Goal: Transaction & Acquisition: Purchase product/service

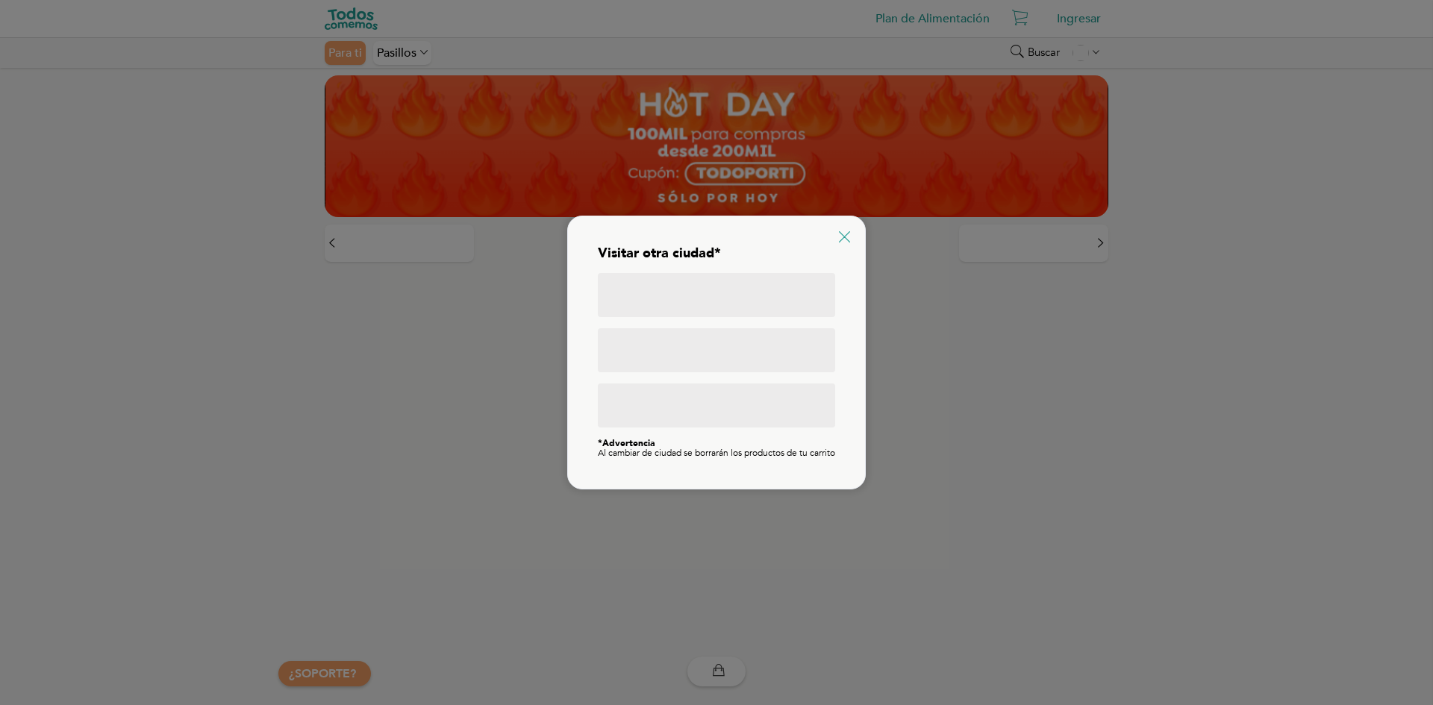
click at [839, 228] on div "Visitar otra ciudad* *Advertencia Al cambiar de ciudad se borrarán los producto…" at bounding box center [716, 353] width 299 height 274
click at [843, 231] on icon at bounding box center [844, 236] width 11 height 11
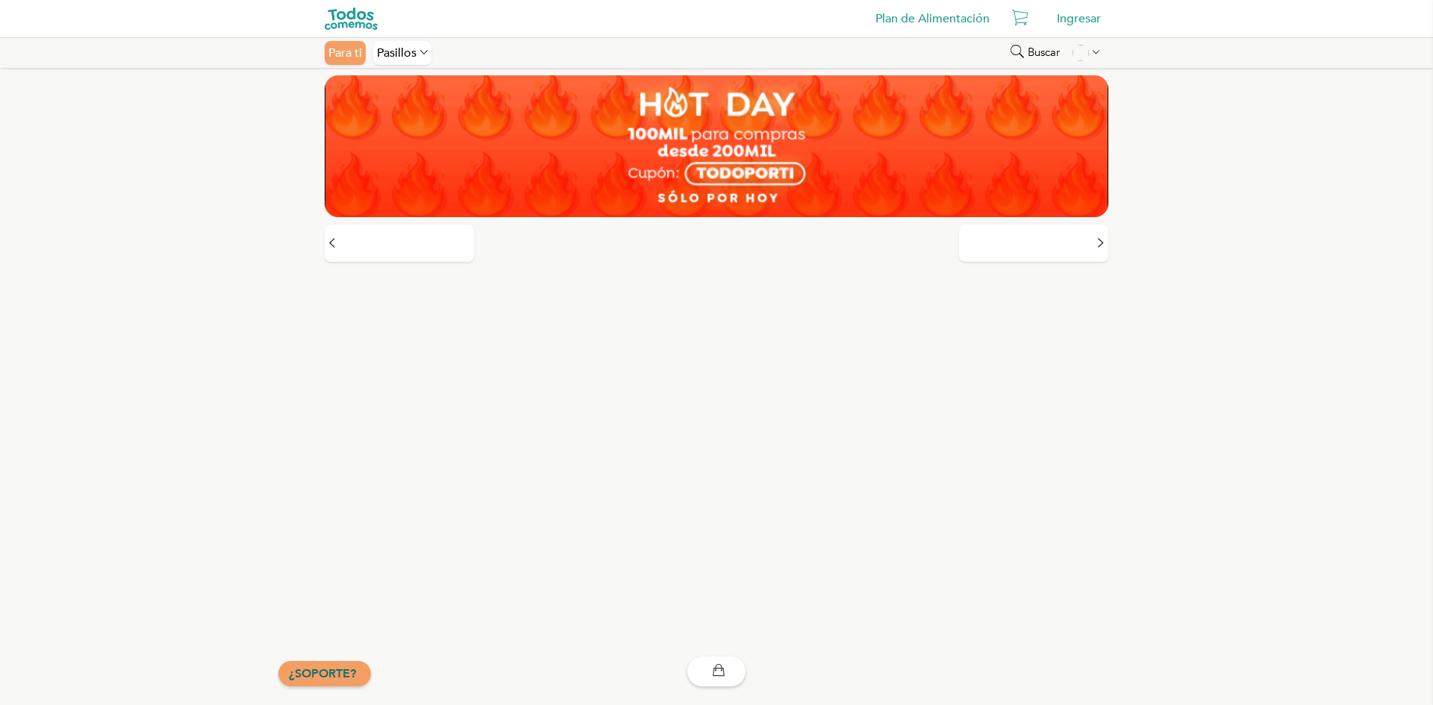
click at [312, 676] on link "¿SOPORTE?" at bounding box center [322, 674] width 67 height 16
click at [1020, 20] on icon at bounding box center [1020, 19] width 16 height 24
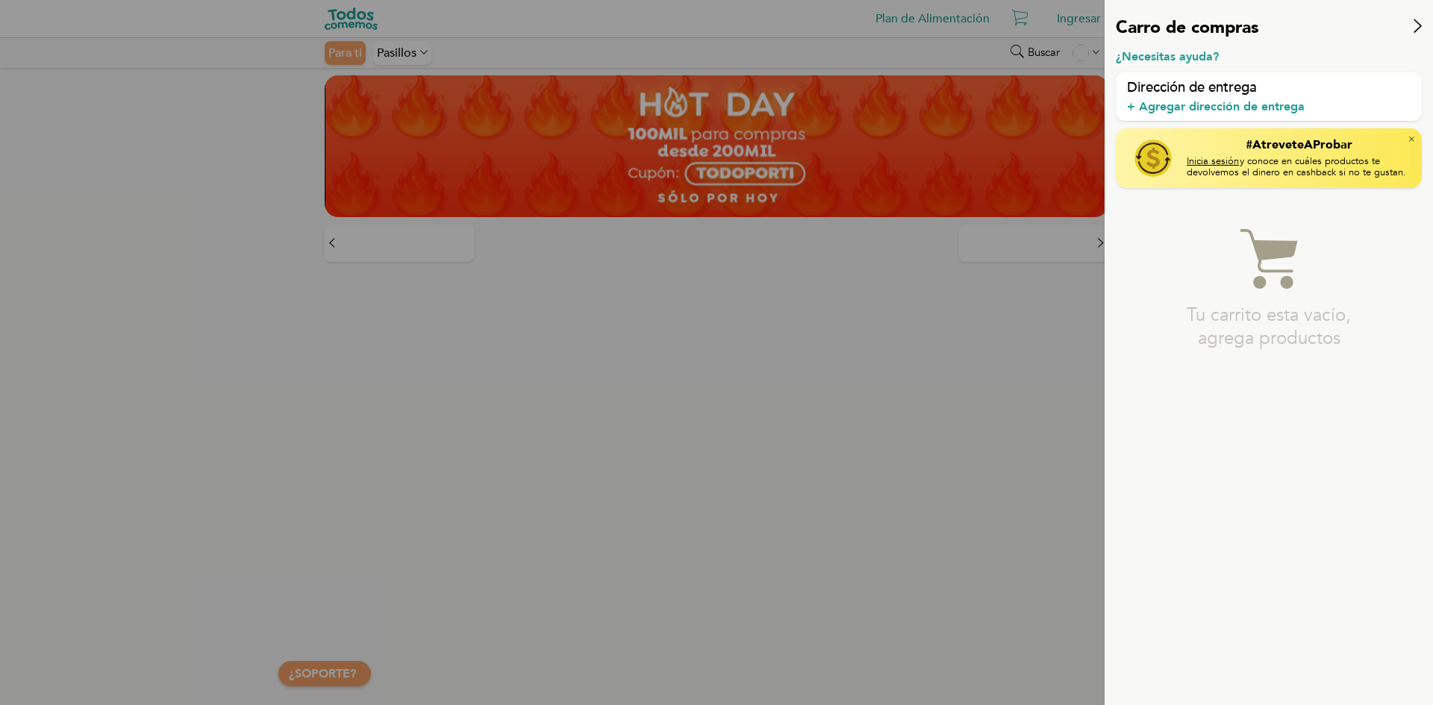
click at [802, 352] on div at bounding box center [716, 352] width 1433 height 705
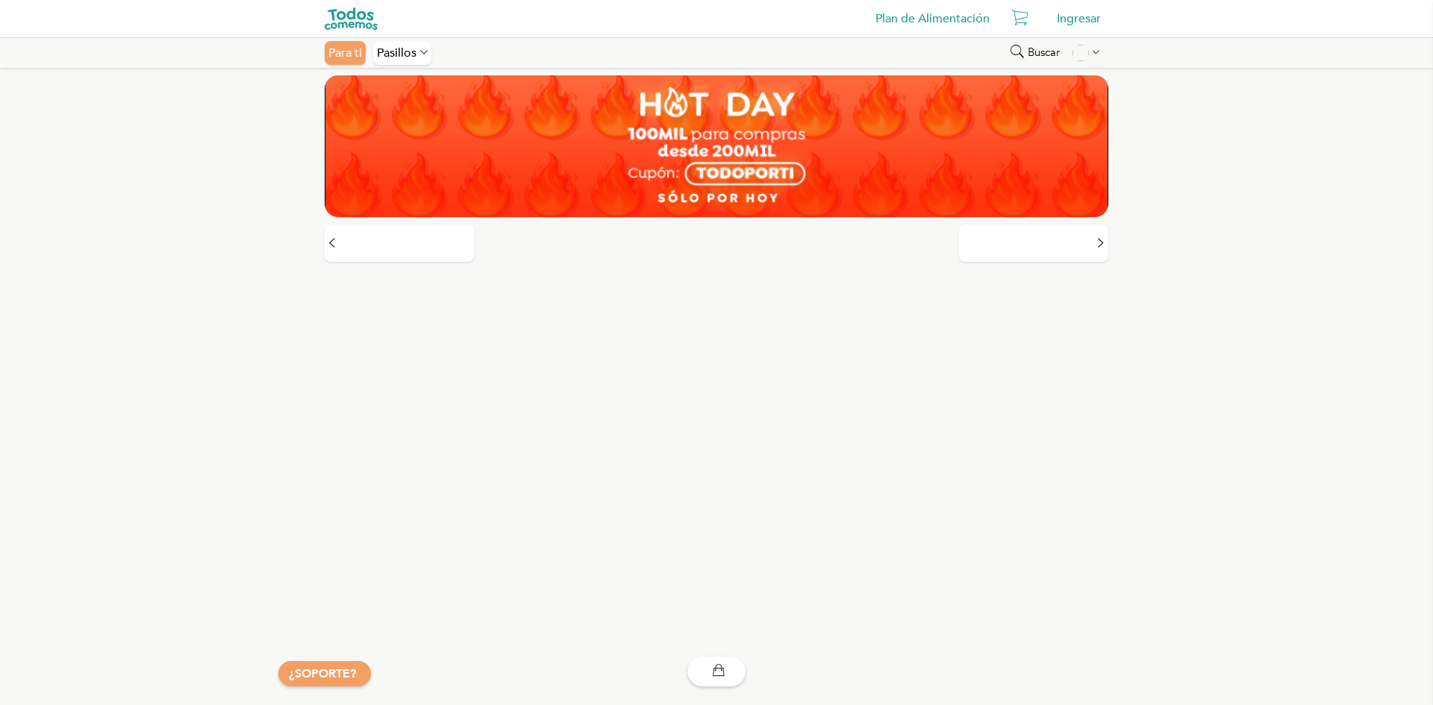
click at [764, 187] on img at bounding box center [717, 146] width 784 height 142
click at [384, 53] on div "Pasillos" at bounding box center [402, 53] width 58 height 24
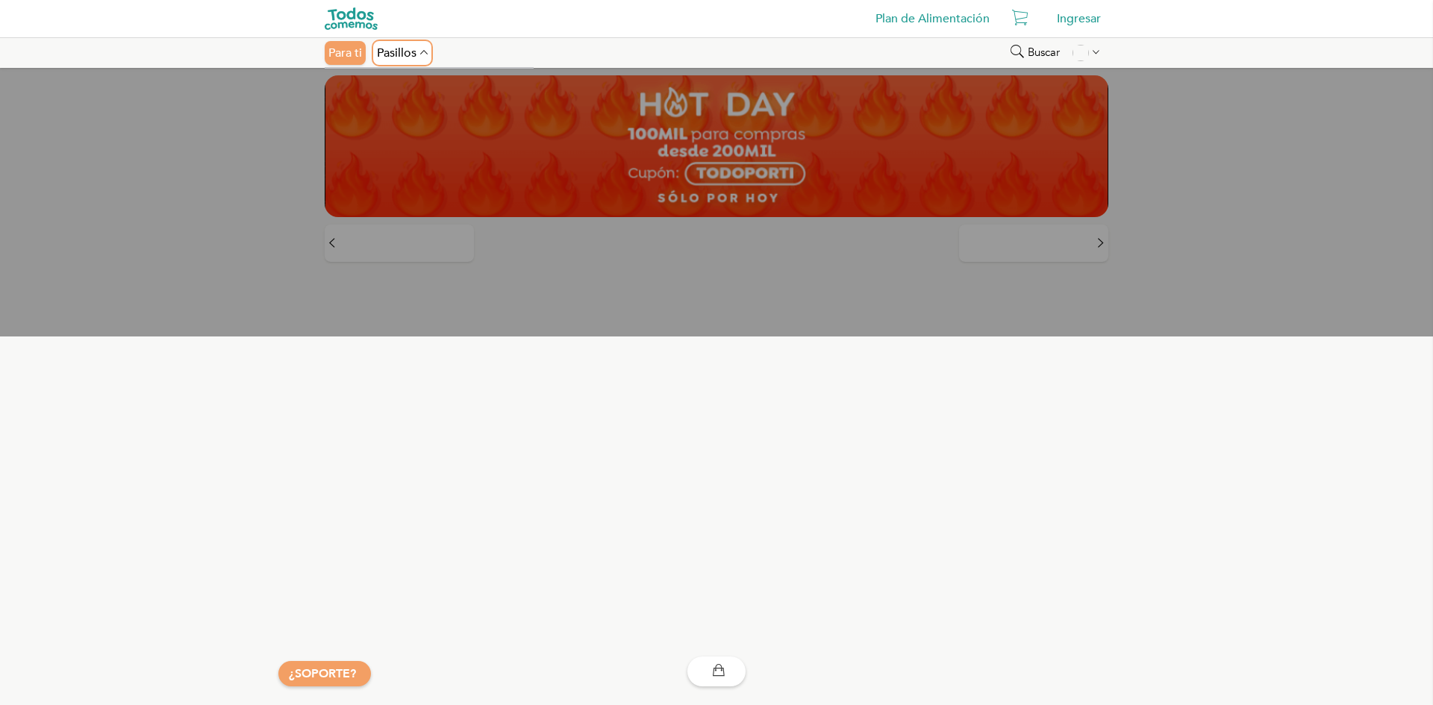
click at [388, 54] on div "Pasillos" at bounding box center [402, 53] width 58 height 24
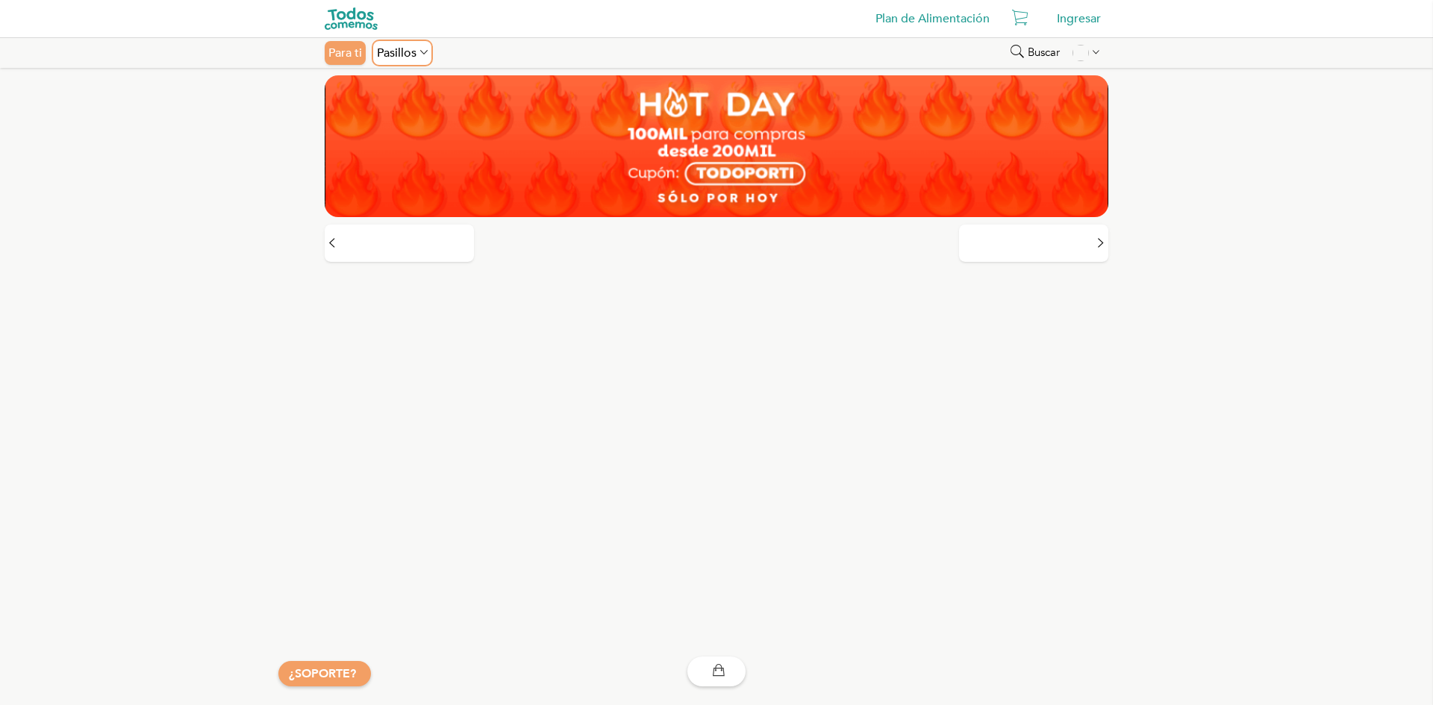
click at [388, 54] on div "Pasillos" at bounding box center [402, 53] width 58 height 24
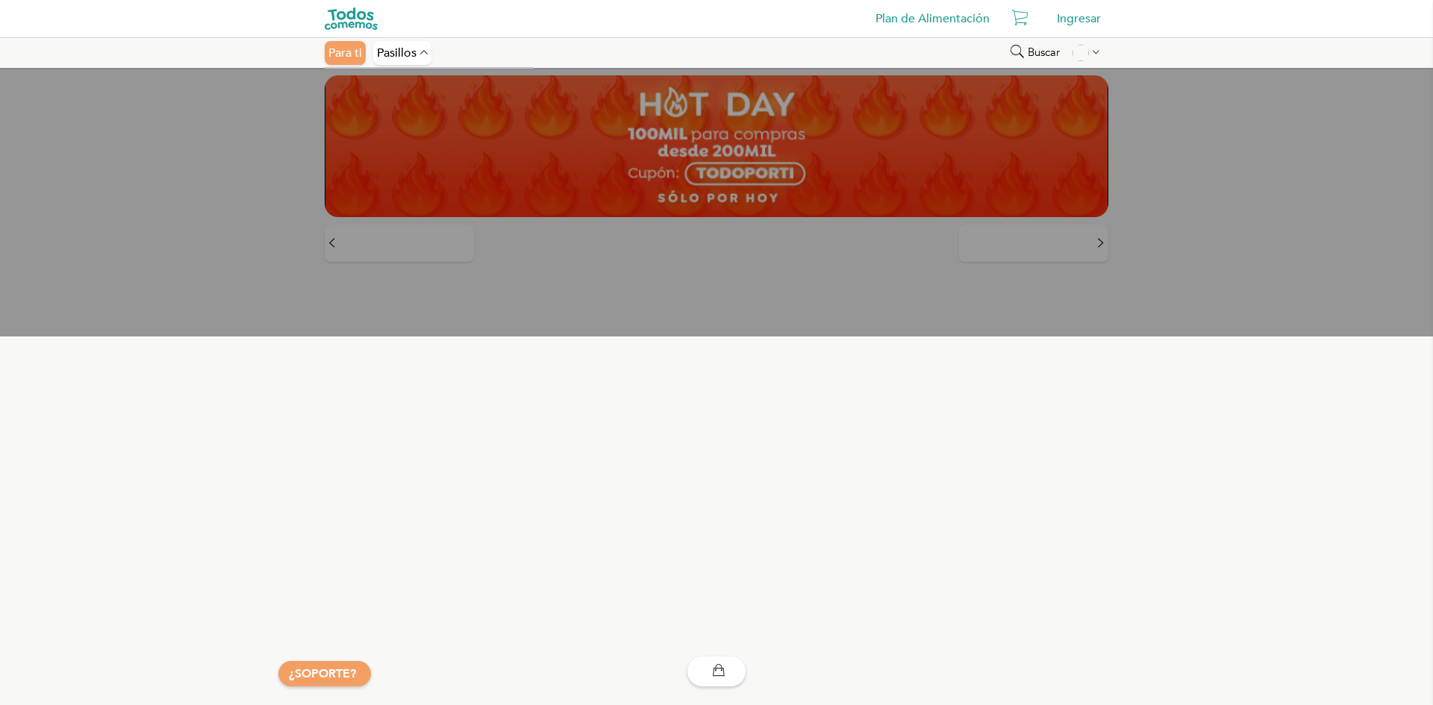
click at [1022, 51] on icon at bounding box center [1017, 53] width 13 height 21
click at [710, 63] on input "text" at bounding box center [697, 53] width 373 height 24
type input "franui"
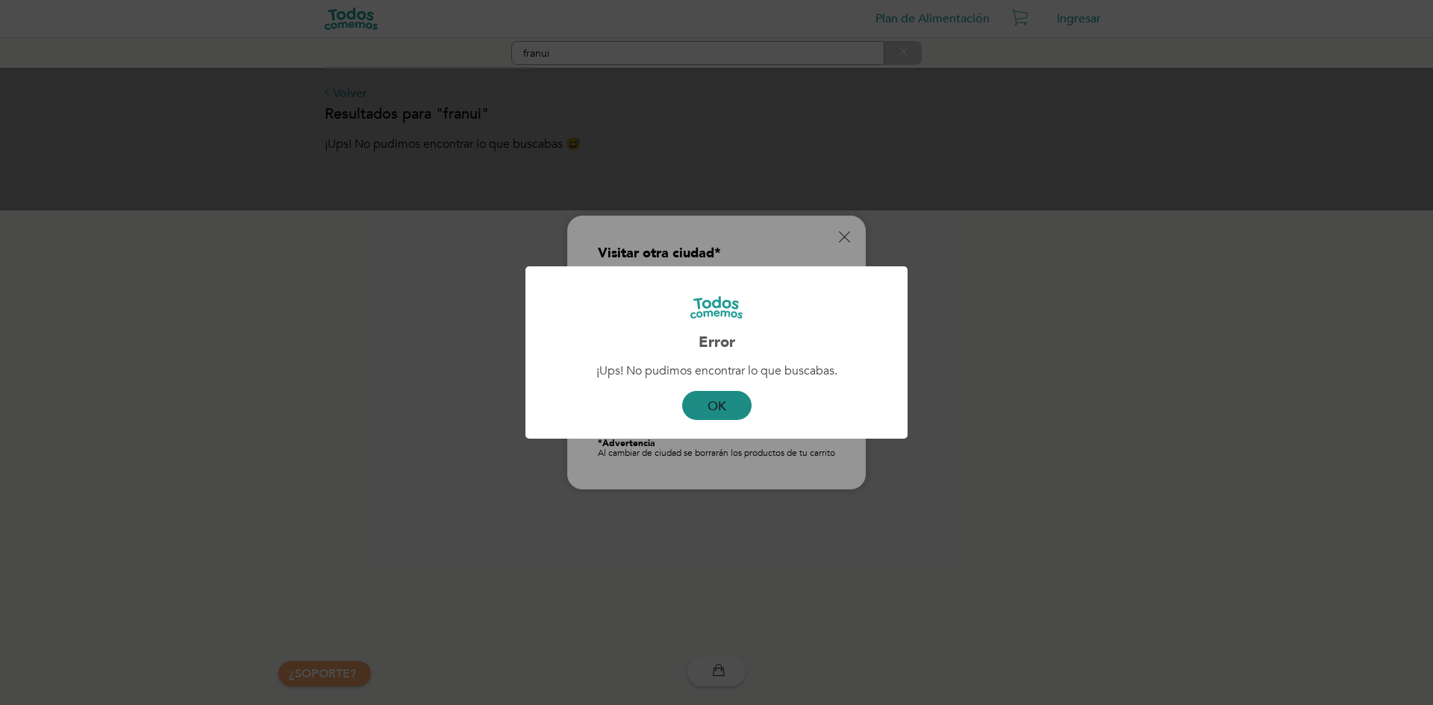
click at [730, 406] on button "OK" at bounding box center [716, 405] width 69 height 29
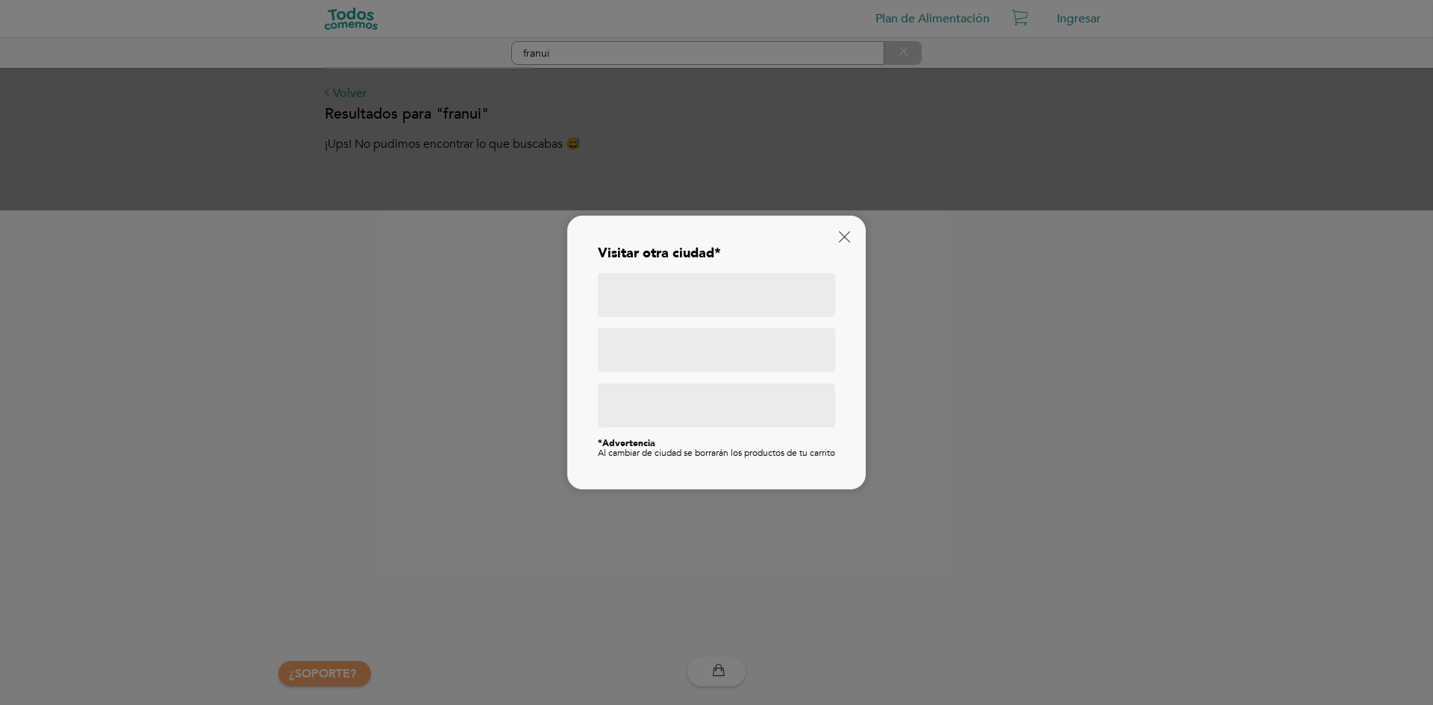
click at [736, 278] on div at bounding box center [716, 295] width 237 height 44
click at [736, 305] on div at bounding box center [716, 295] width 237 height 44
click at [839, 232] on div "Visitar otra ciudad* *Advertencia Al cambiar de ciudad se borrarán los producto…" at bounding box center [716, 353] width 299 height 274
click at [849, 243] on div "Visitar otra ciudad* *Advertencia Al cambiar de ciudad se borrarán los producto…" at bounding box center [716, 352] width 267 height 243
click at [849, 240] on div "Visitar otra ciudad* *Advertencia Al cambiar de ciudad se borrarán los producto…" at bounding box center [716, 352] width 267 height 243
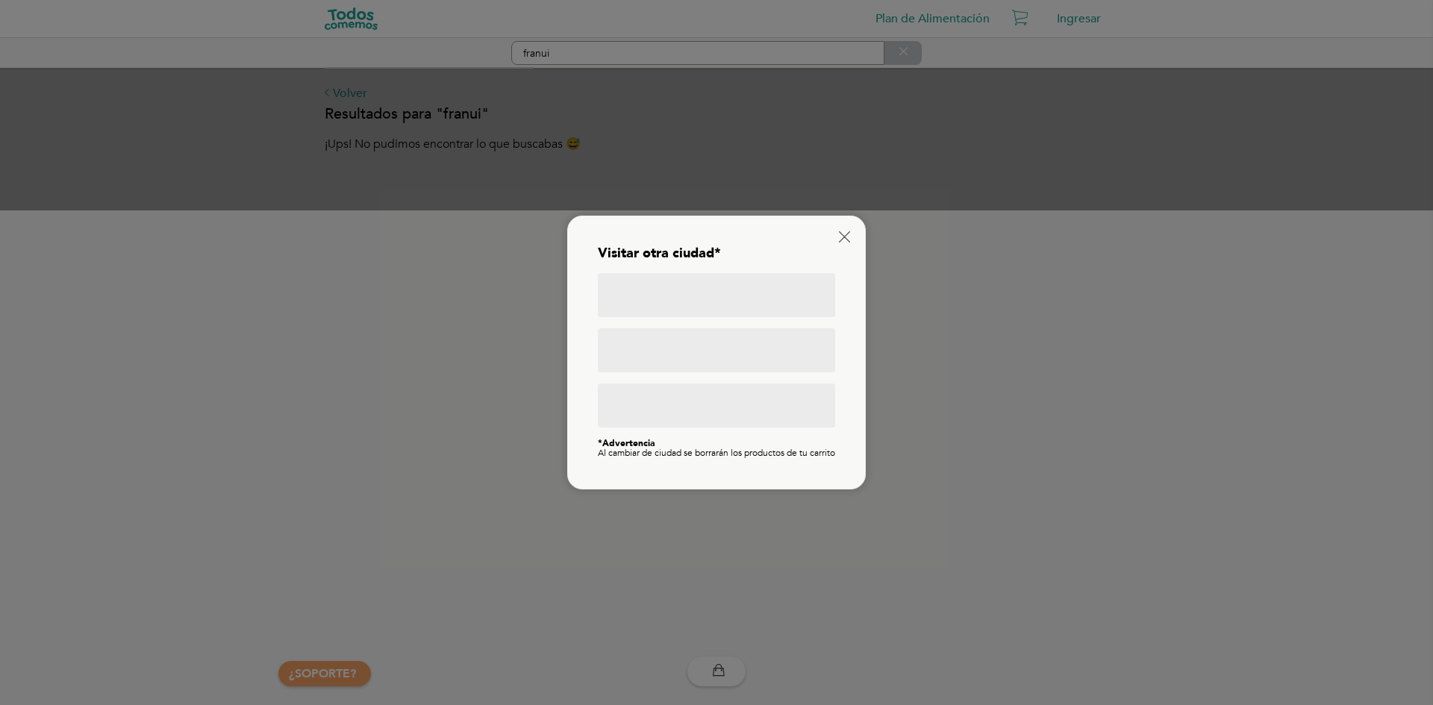
click at [846, 231] on icon at bounding box center [844, 236] width 11 height 11
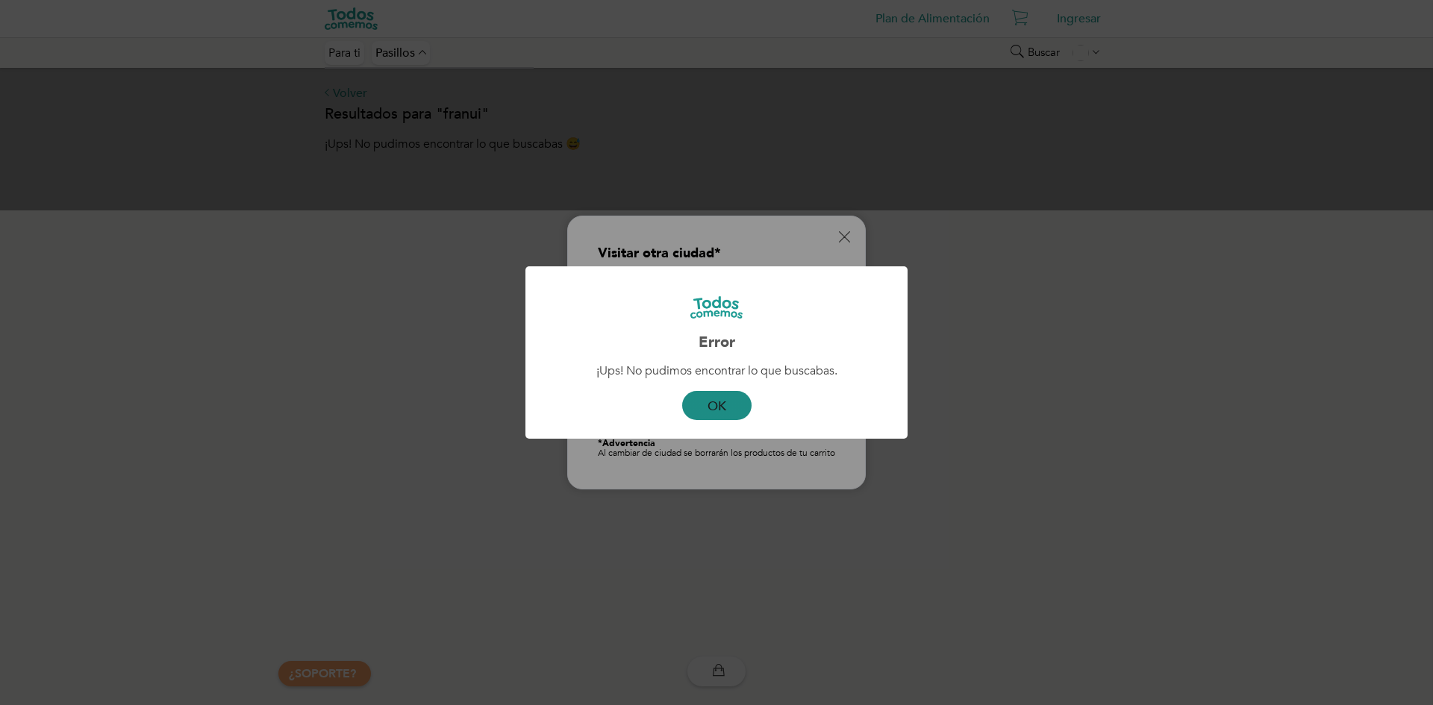
click at [734, 406] on button "OK" at bounding box center [716, 405] width 69 height 29
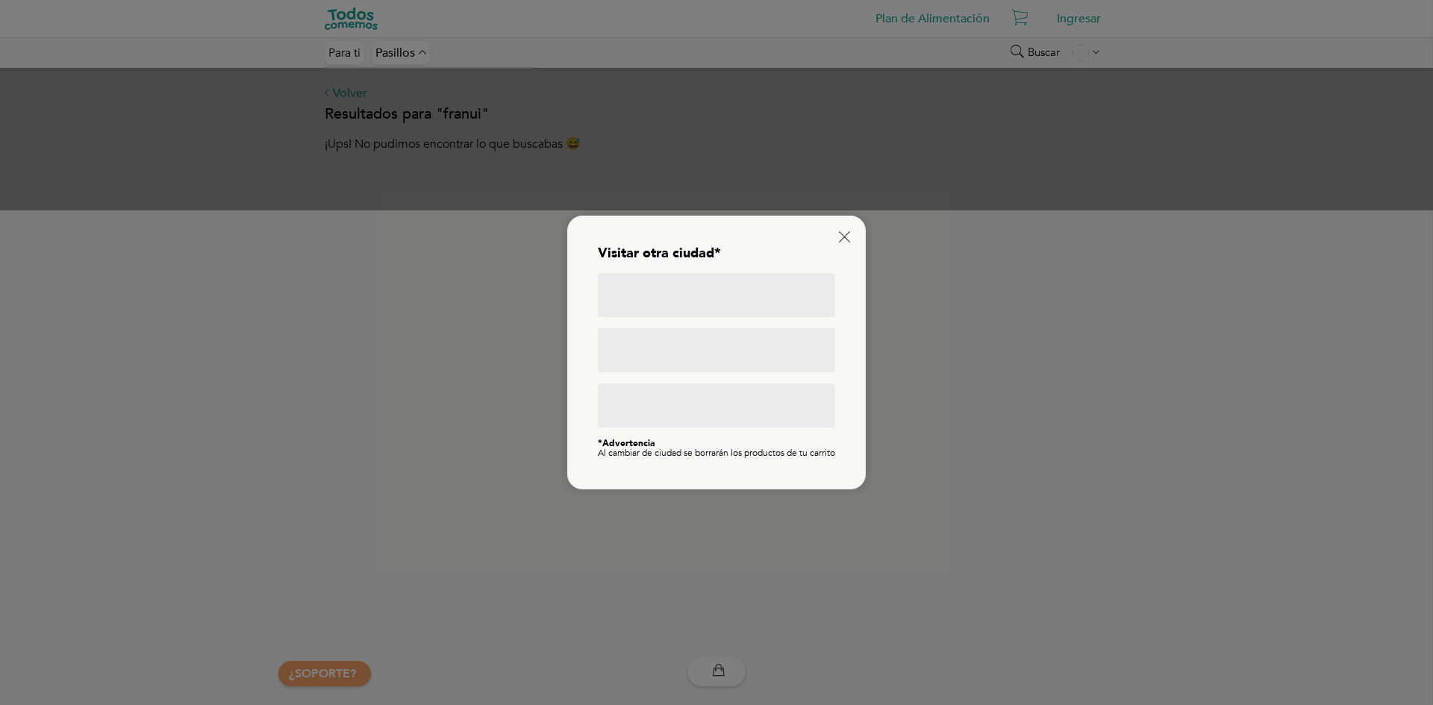
click at [678, 317] on div at bounding box center [716, 295] width 237 height 44
click at [688, 302] on div at bounding box center [716, 295] width 237 height 44
click at [646, 437] on strong "*Advertencia" at bounding box center [626, 443] width 57 height 12
click at [846, 239] on div "Visitar otra ciudad* *Advertencia Al cambiar de ciudad se borrarán los producto…" at bounding box center [716, 352] width 267 height 243
click at [842, 234] on icon at bounding box center [844, 236] width 11 height 11
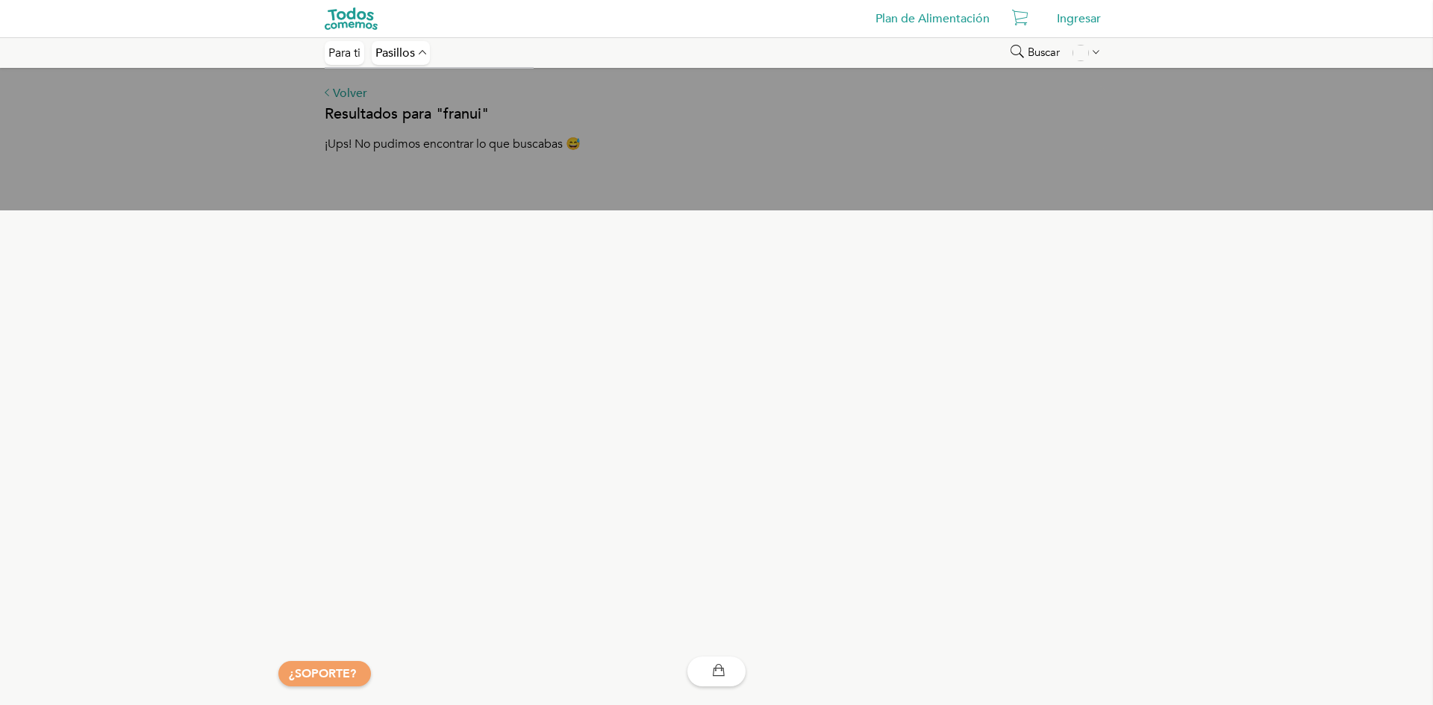
click at [914, 25] on link "Plan de Alimentación" at bounding box center [932, 19] width 129 height 30
